Goal: Book appointment/travel/reservation

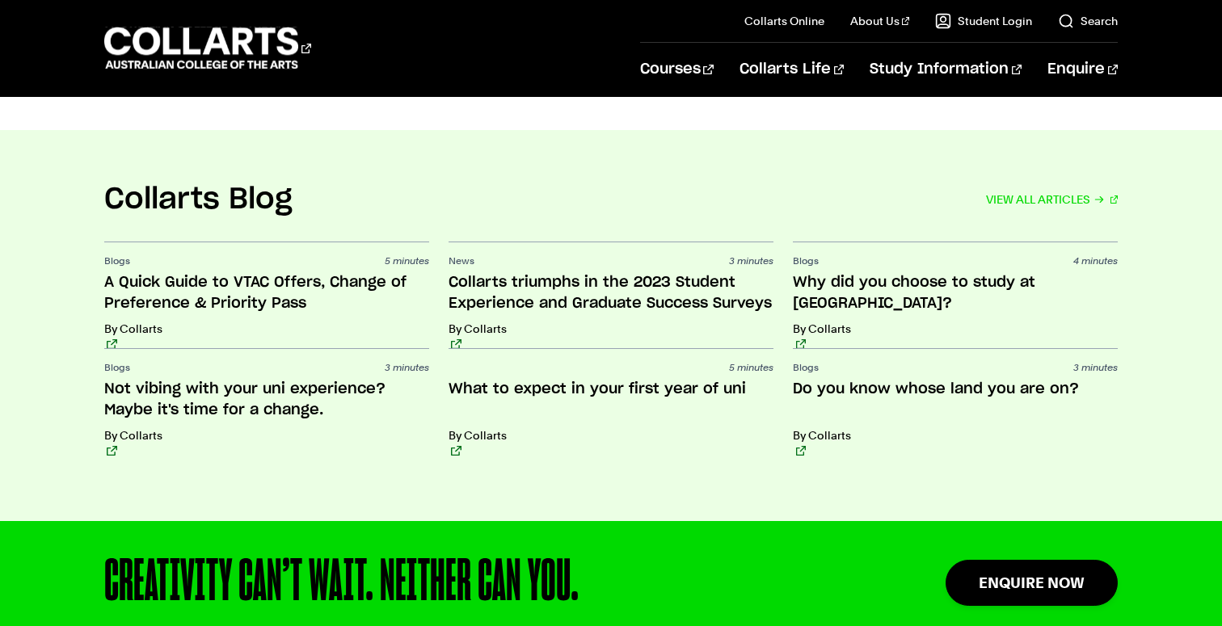
scroll to position [3514, 0]
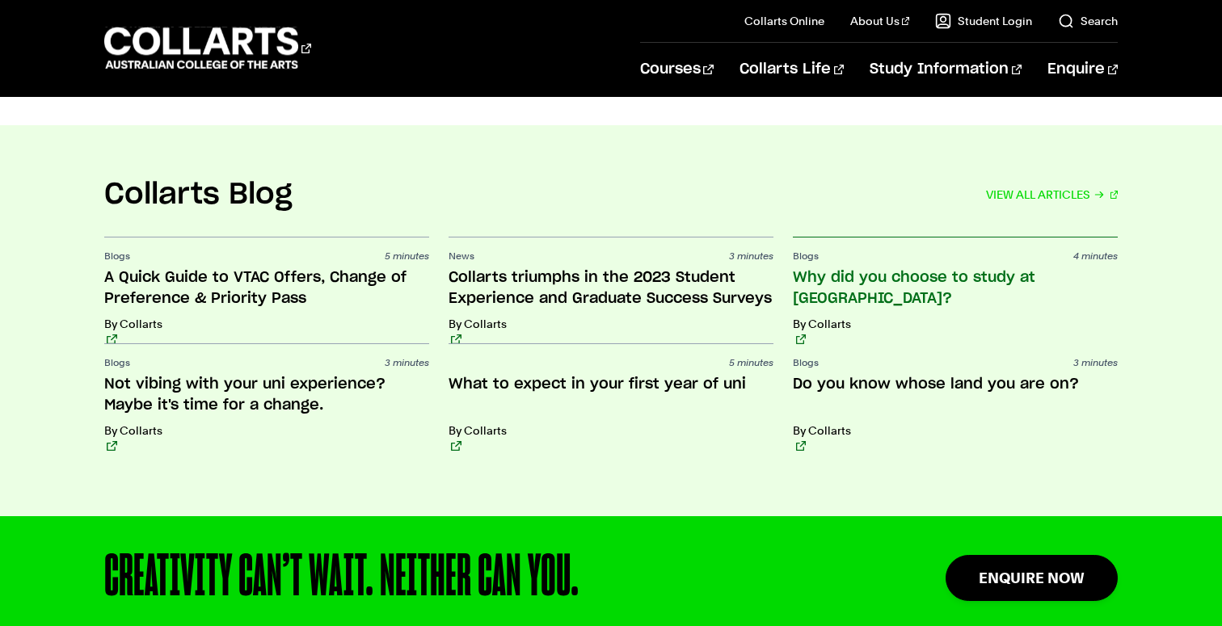
click at [1007, 268] on h3 "Why did you choose to study at Collarts?" at bounding box center [955, 289] width 325 height 42
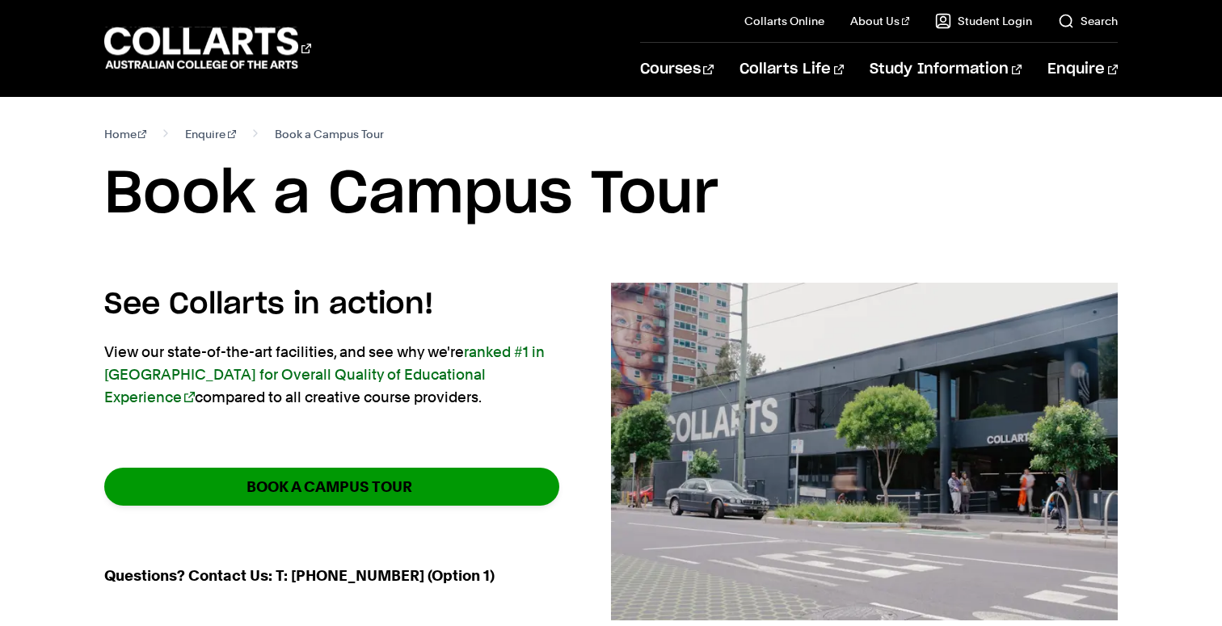
click at [377, 485] on strong "BOOK A CAMPUS TOUR" at bounding box center [330, 487] width 166 height 19
